Goal: Task Accomplishment & Management: Manage account settings

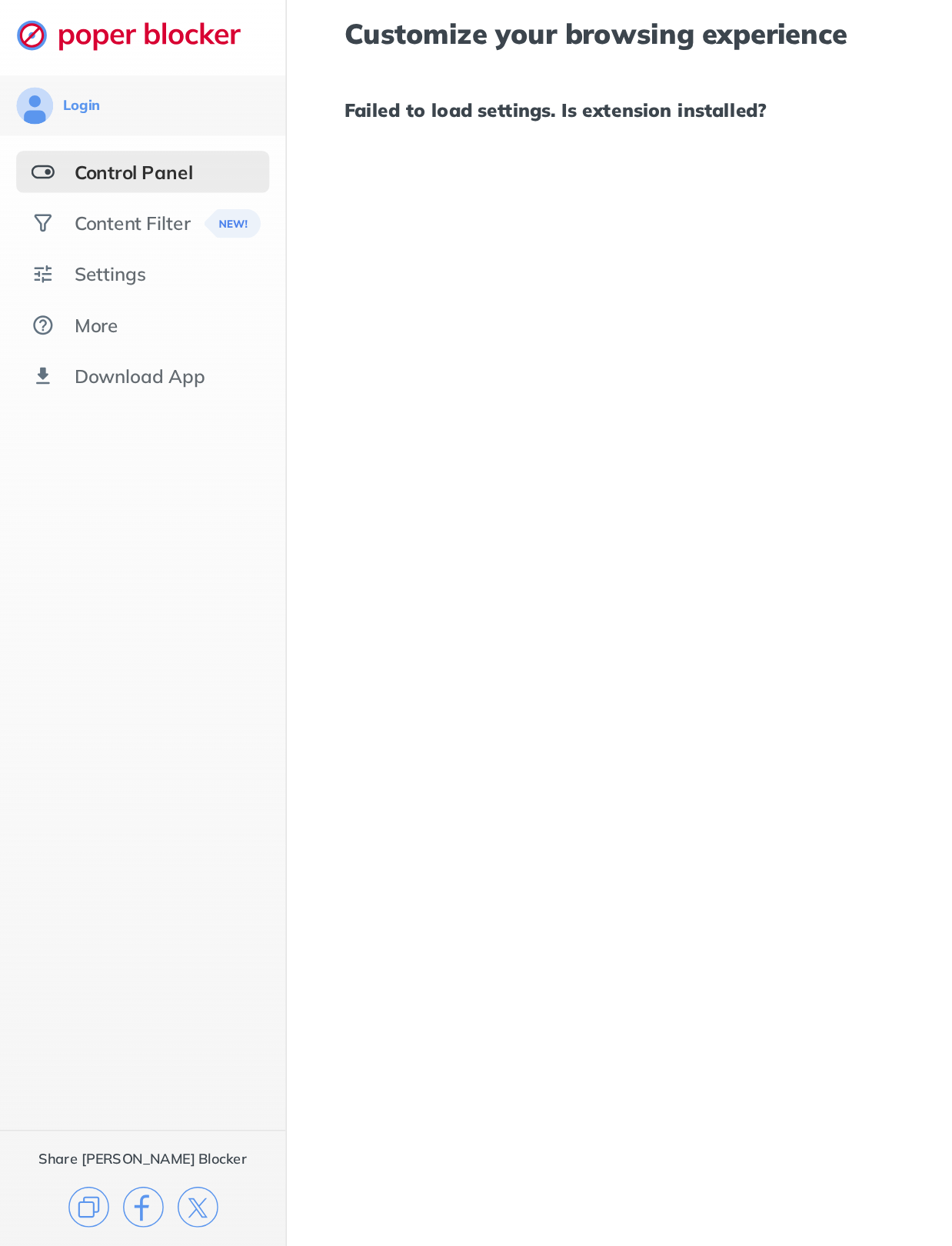
scroll to position [42, 0]
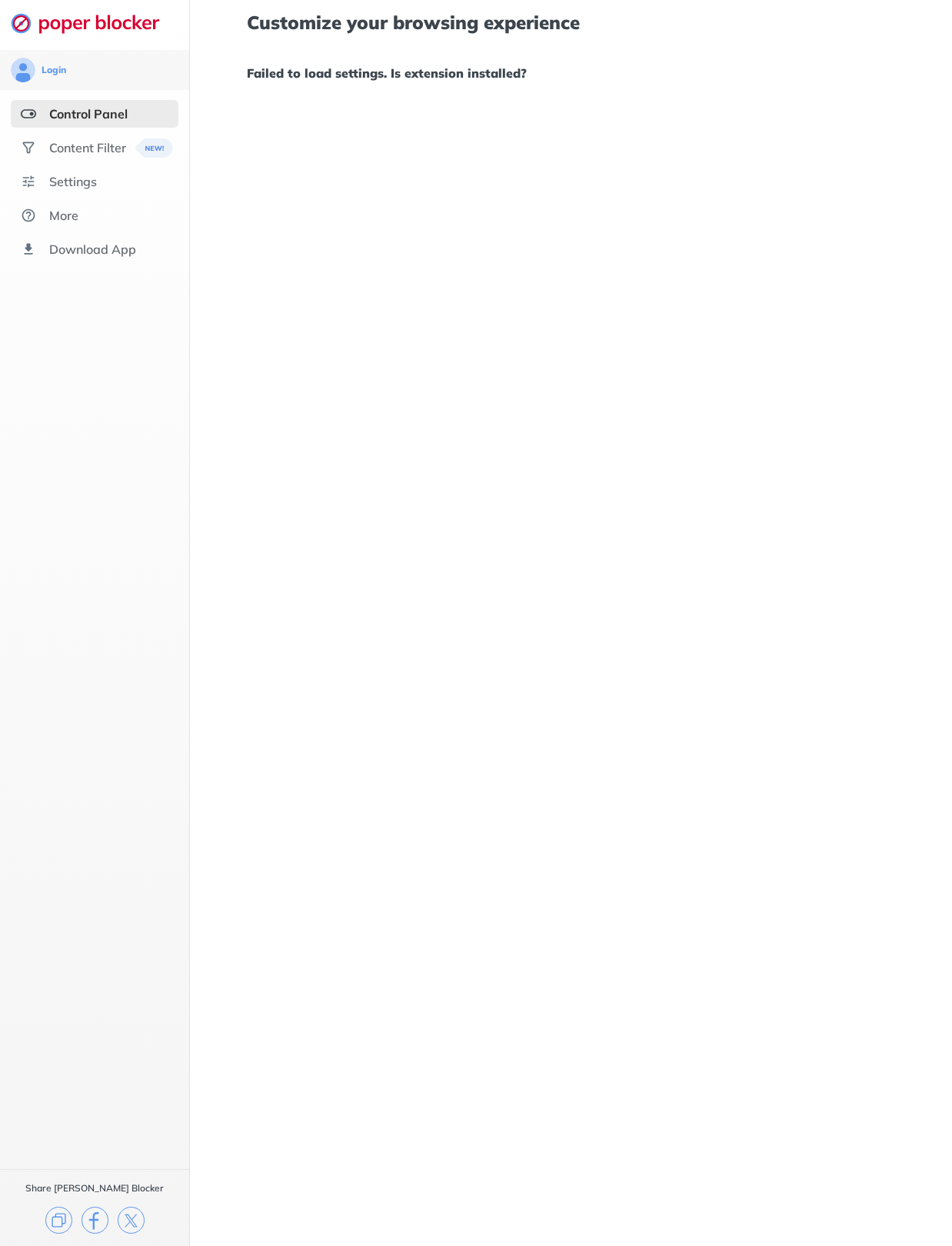
click at [58, 140] on div "Content Filter" at bounding box center [88, 148] width 77 height 15
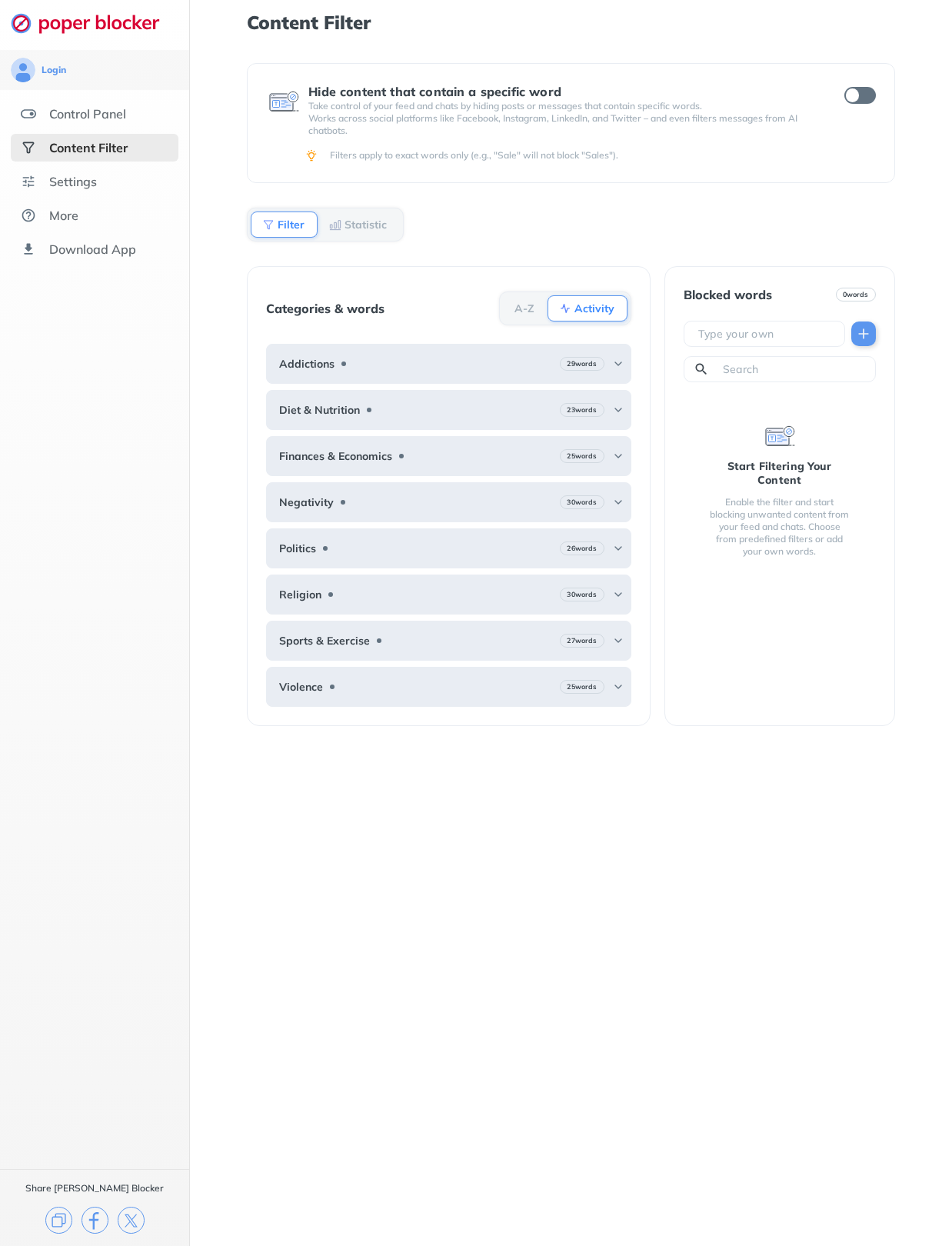
click at [66, 103] on div "Control Panel" at bounding box center [94, 114] width 167 height 28
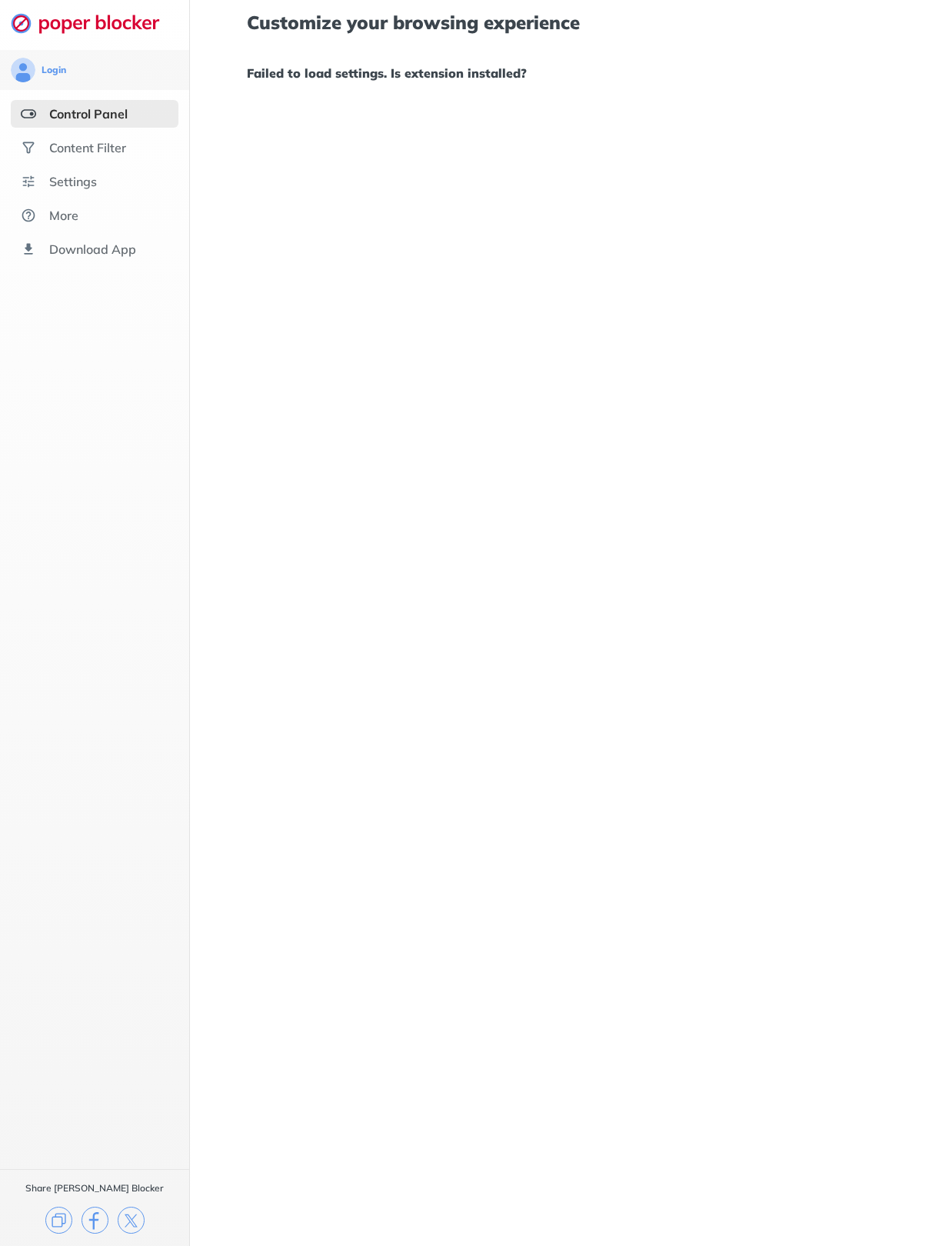
click at [58, 219] on div "More" at bounding box center [64, 215] width 29 height 15
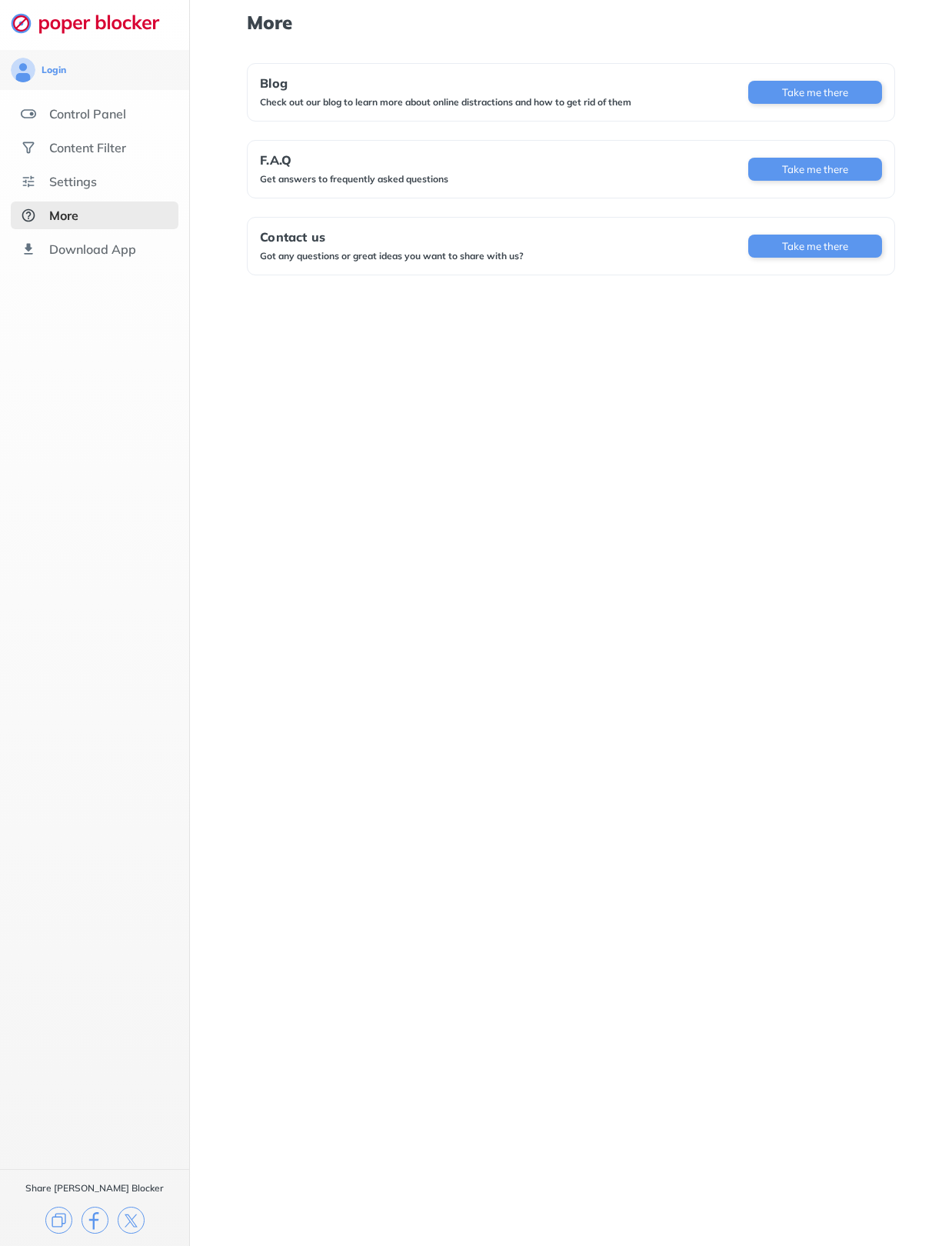
click at [59, 161] on div "Content Filter" at bounding box center [94, 148] width 167 height 28
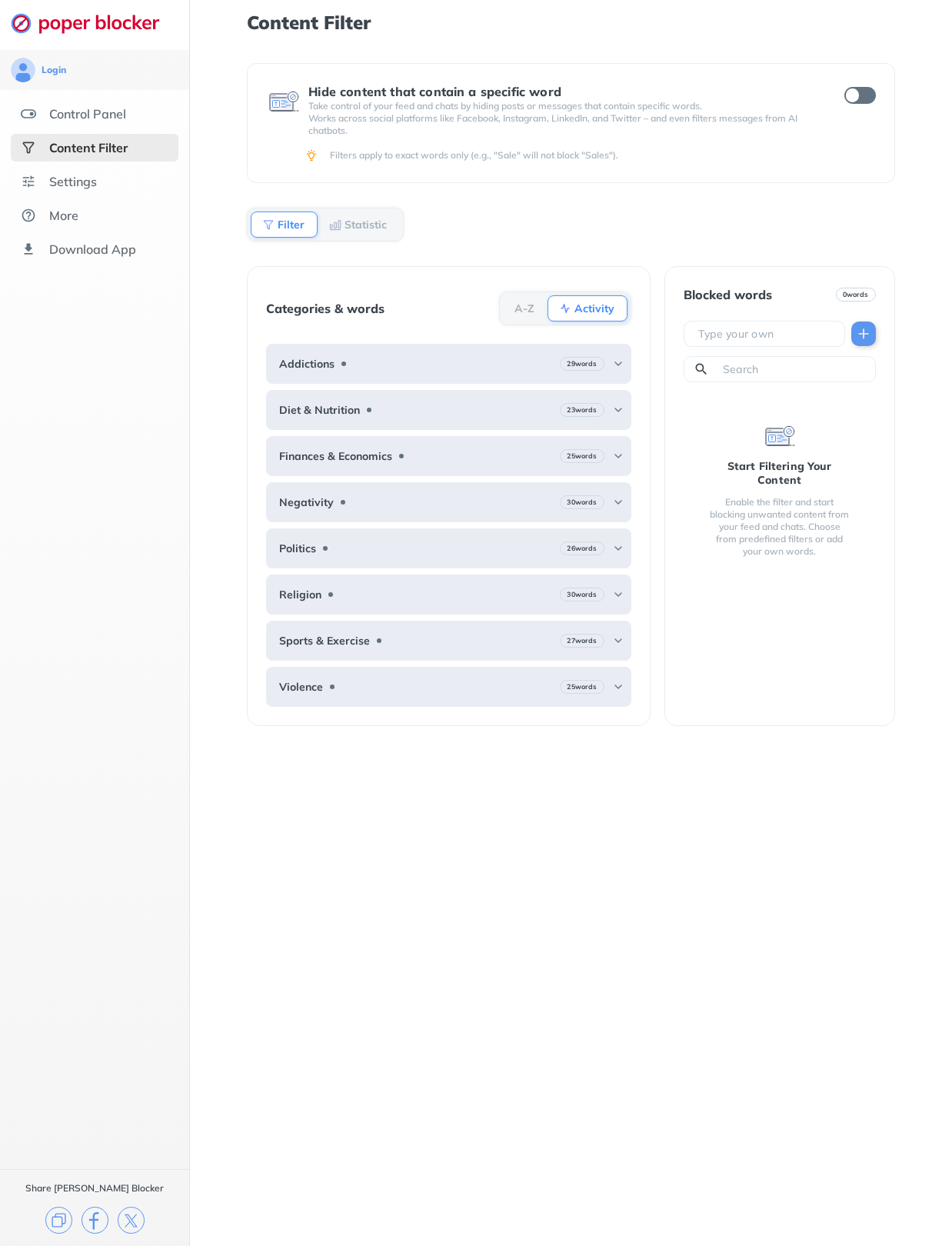
click at [62, 107] on div "Control Panel" at bounding box center [88, 114] width 77 height 15
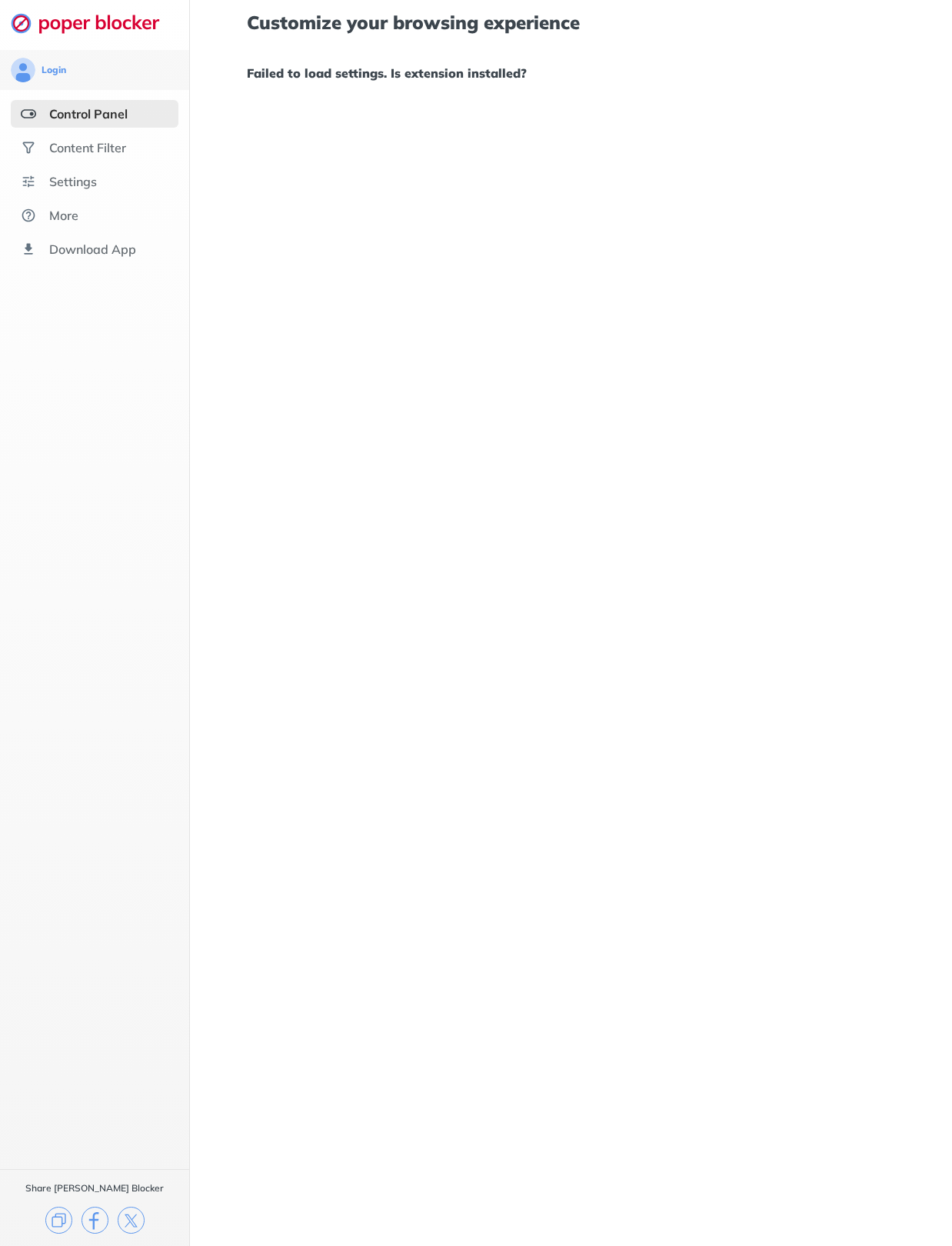
click at [630, 260] on div "Customize your browsing experience Failed to load settings. Is extension instal…" at bounding box center [570, 623] width 762 height 1246
click at [345, 72] on h1 "Failed to load settings. Is extension installed?" at bounding box center [570, 73] width 648 height 20
click at [69, 115] on div "Control Panel" at bounding box center [89, 114] width 79 height 15
click at [77, 126] on div "Control Panel" at bounding box center [94, 114] width 167 height 28
click at [72, 161] on div "Content Filter" at bounding box center [94, 148] width 167 height 28
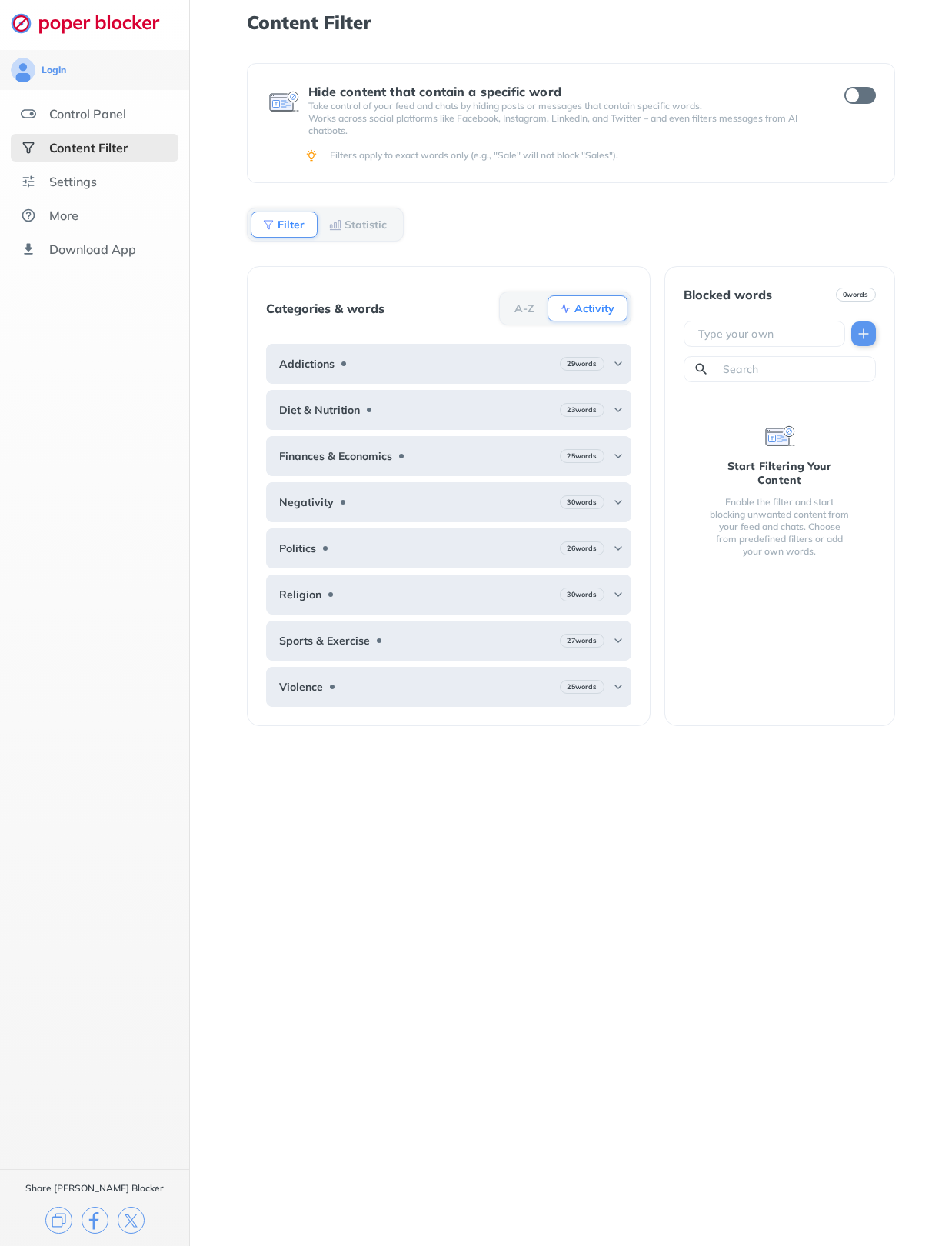
click at [60, 173] on div "Settings" at bounding box center [73, 181] width 48 height 15
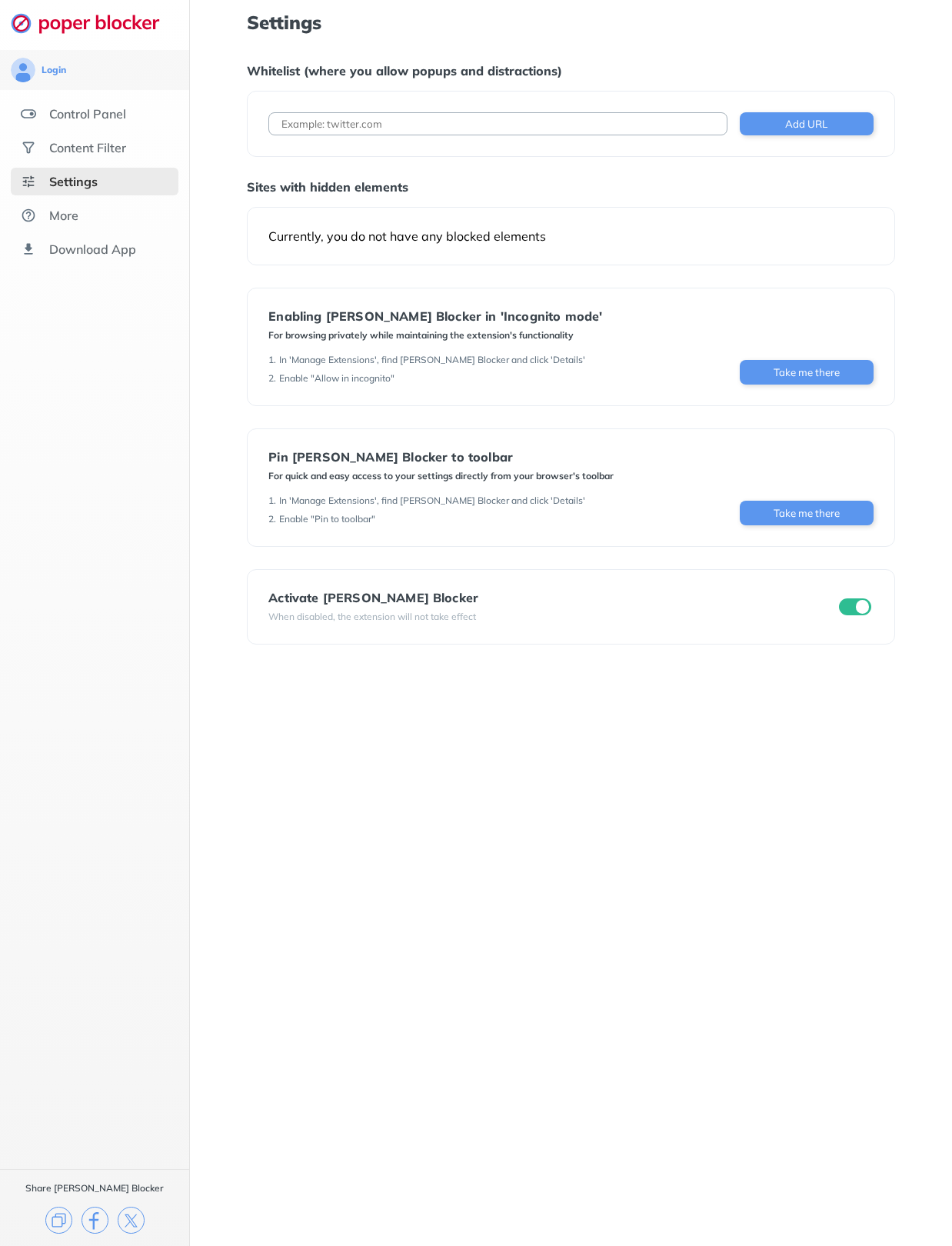
click at [49, 204] on div "More" at bounding box center [94, 215] width 167 height 28
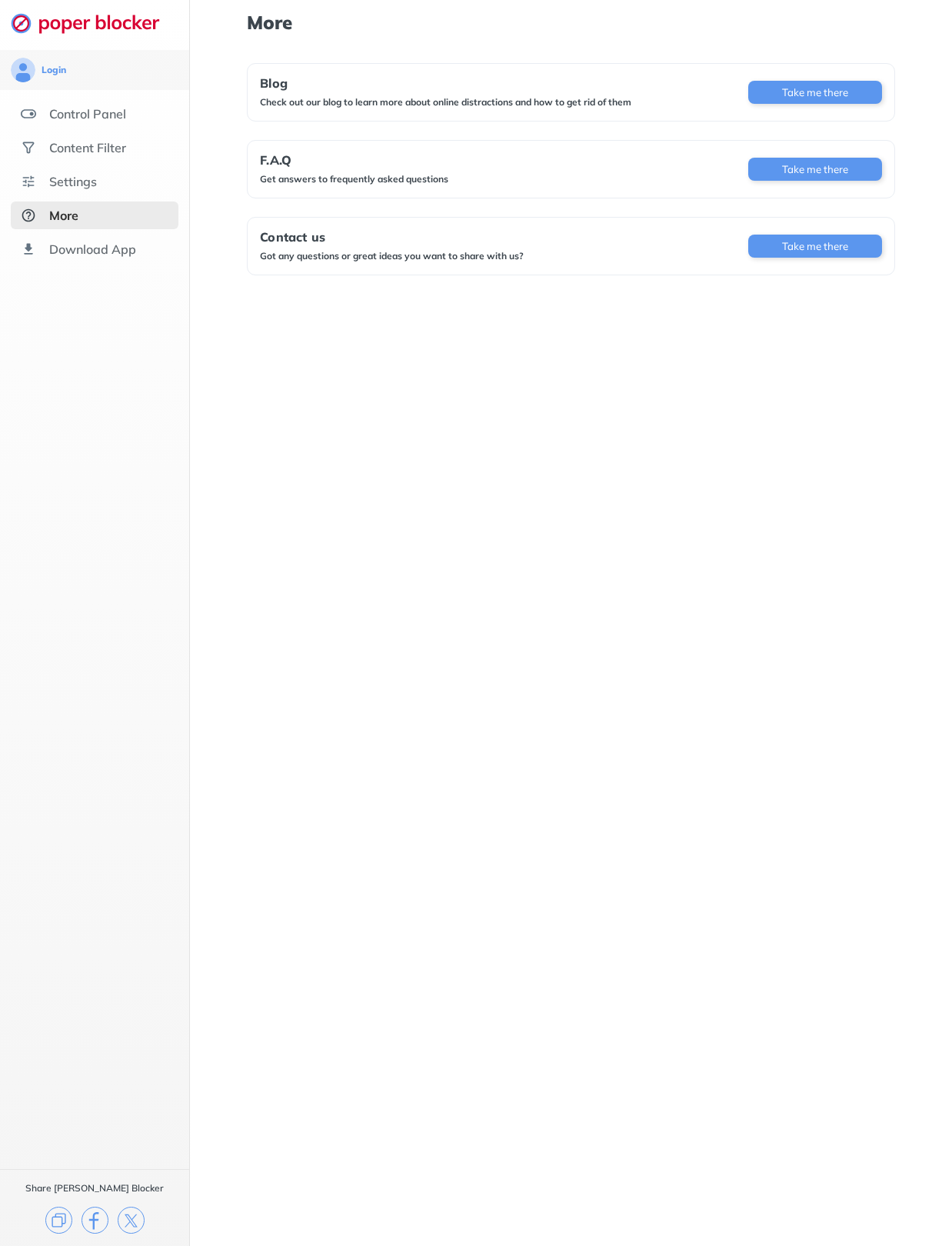
click at [66, 249] on div "Download App" at bounding box center [93, 249] width 87 height 15
